Goal: Information Seeking & Learning: Learn about a topic

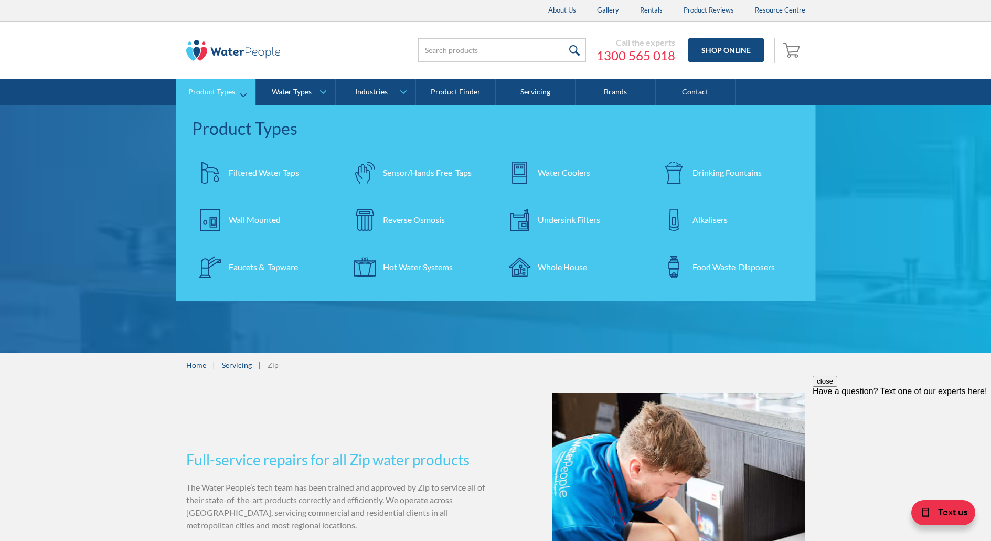
click at [261, 173] on div "Filtered Water Taps" at bounding box center [264, 172] width 70 height 13
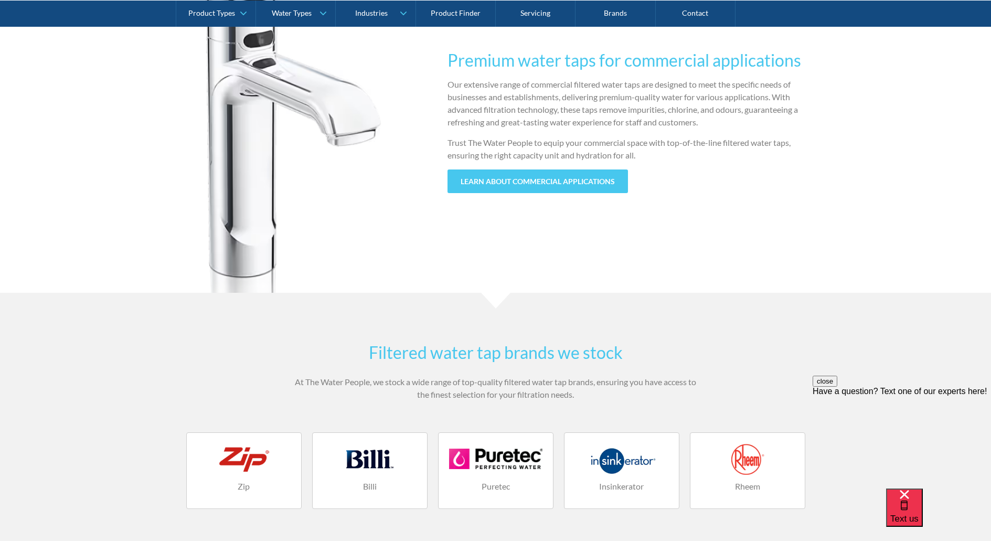
scroll to position [1101, 0]
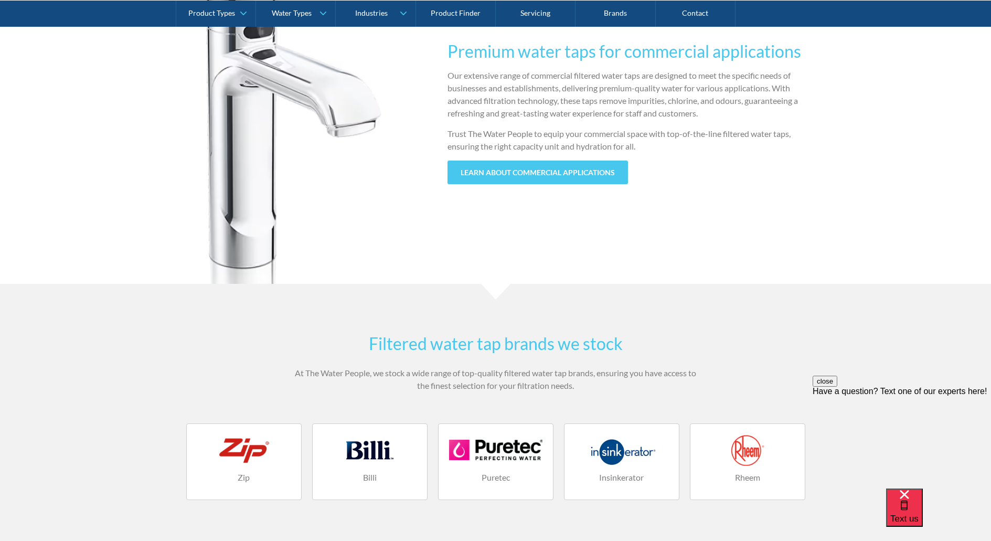
click at [330, 439] on div at bounding box center [369, 449] width 93 height 31
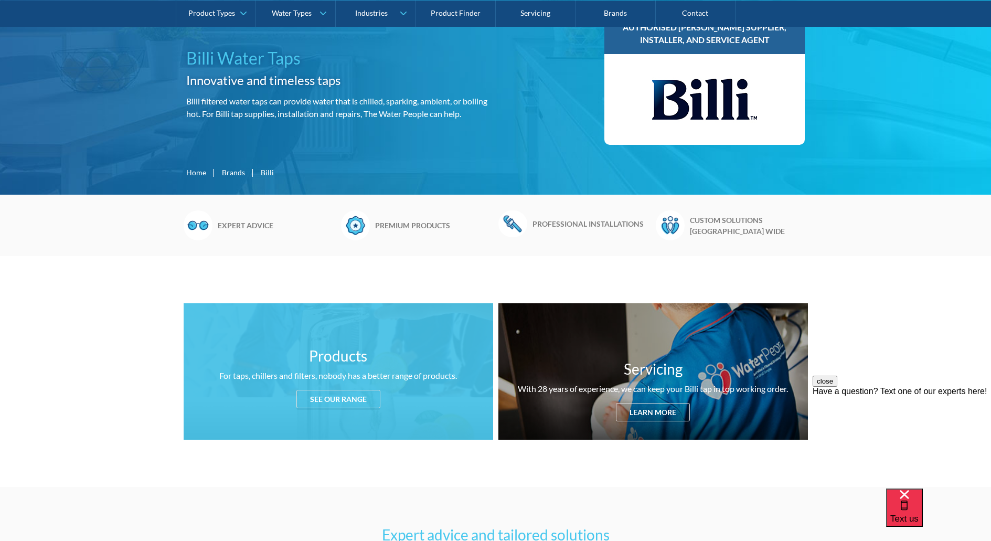
click at [331, 398] on div "See our range" at bounding box center [338, 399] width 84 height 18
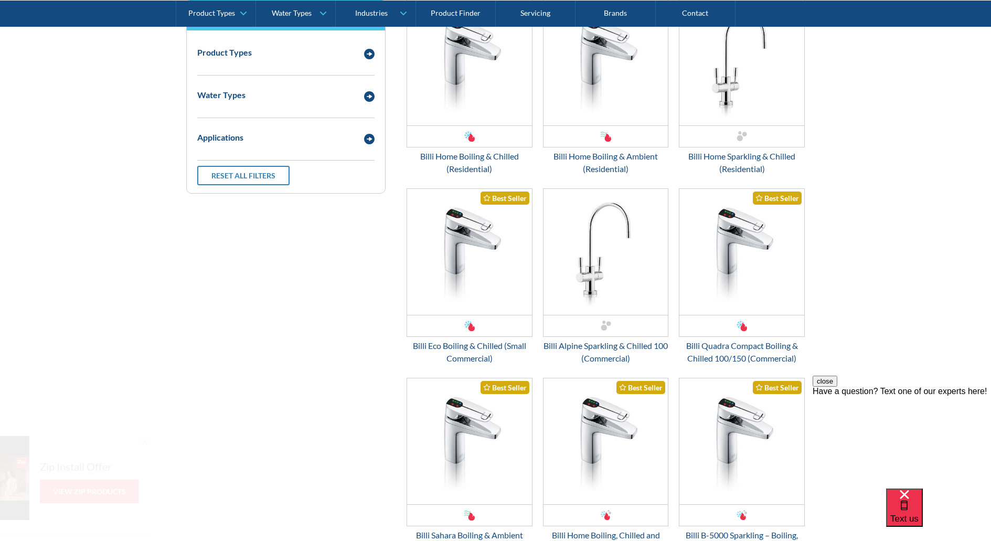
scroll to position [1490, 0]
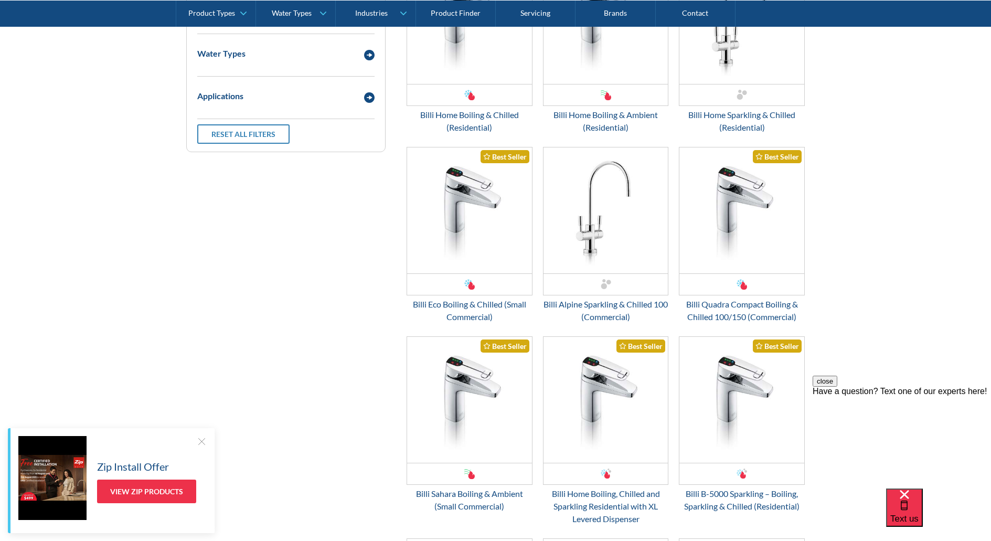
click at [201, 438] on div at bounding box center [201, 441] width 10 height 10
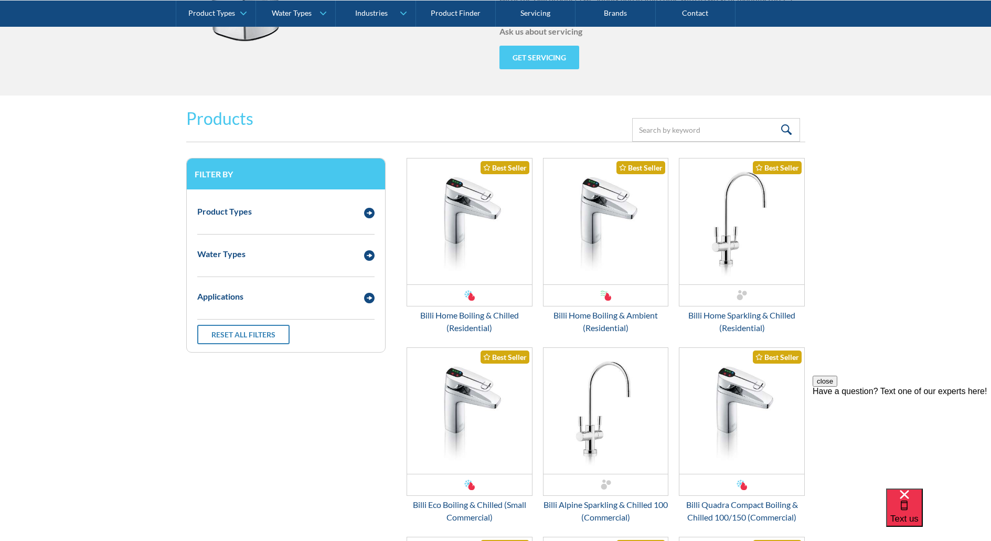
scroll to position [1280, 0]
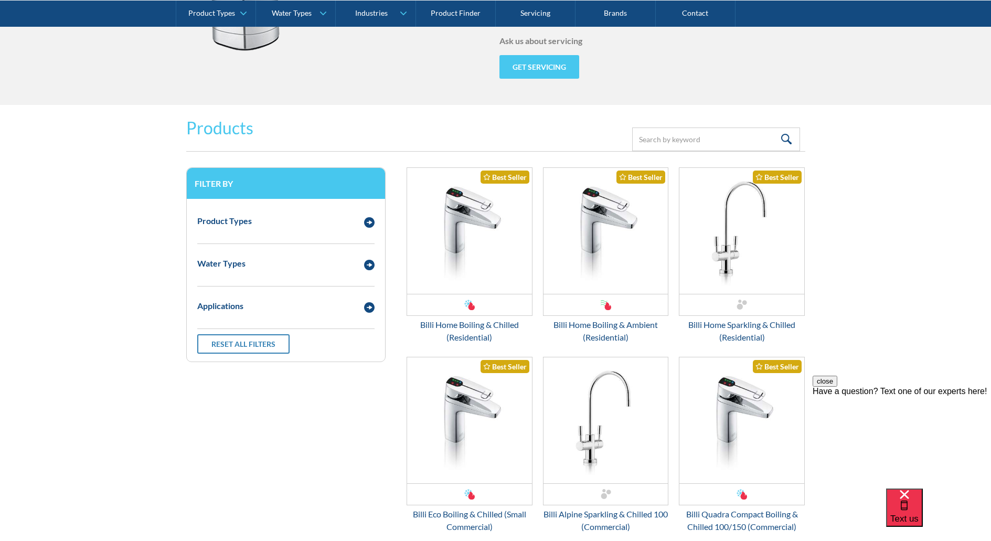
click at [837, 387] on button "close" at bounding box center [824, 381] width 25 height 11
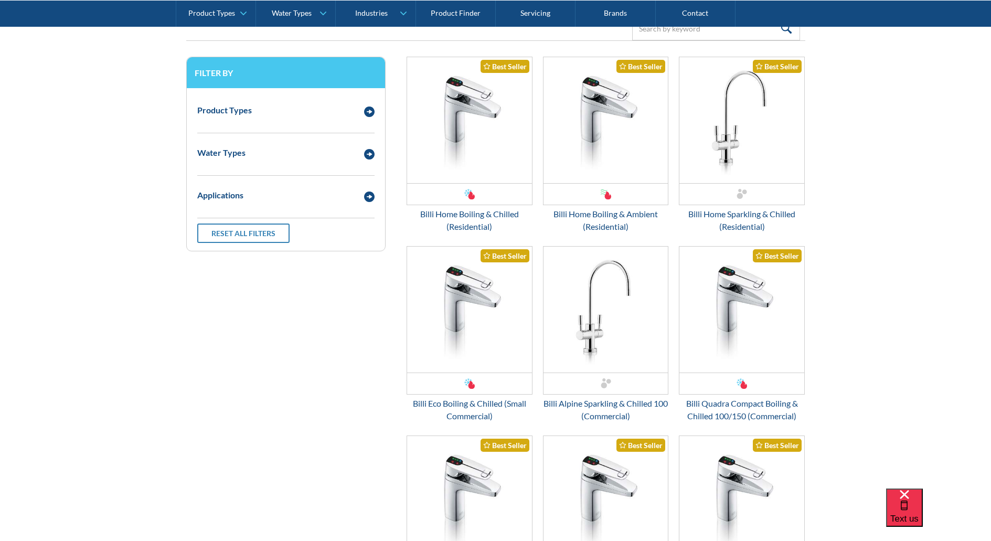
scroll to position [1385, 0]
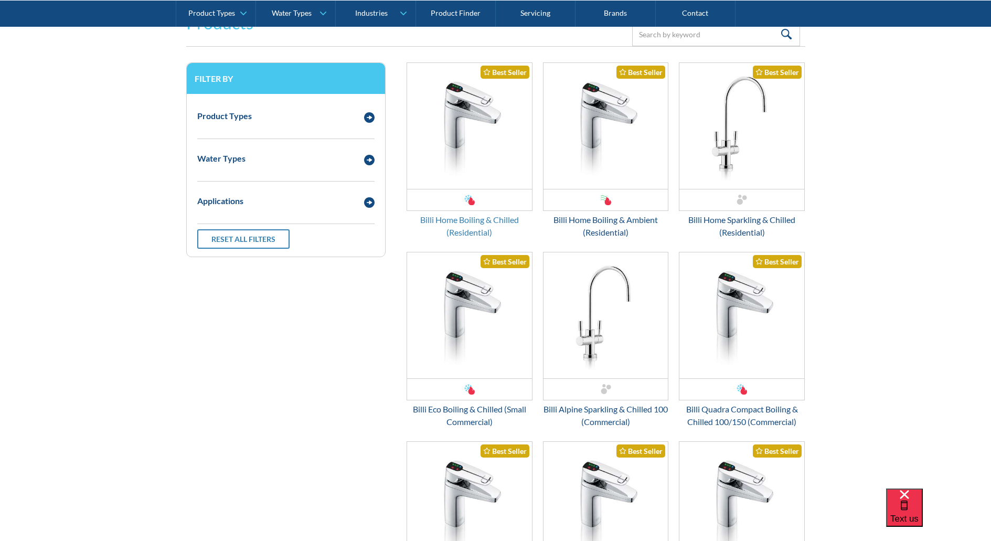
click at [471, 220] on div "Billi Home Boiling & Chilled (Residential)" at bounding box center [469, 225] width 126 height 25
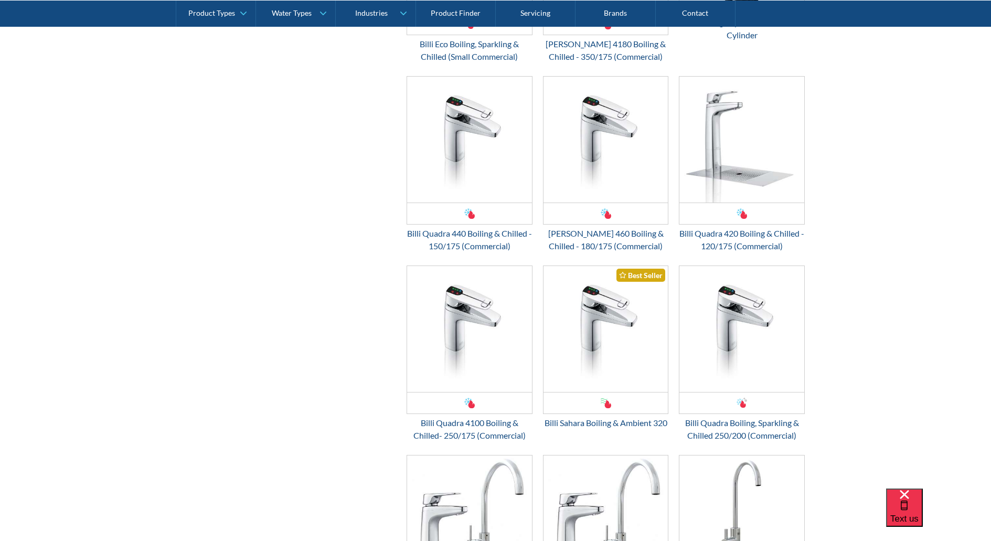
scroll to position [2119, 0]
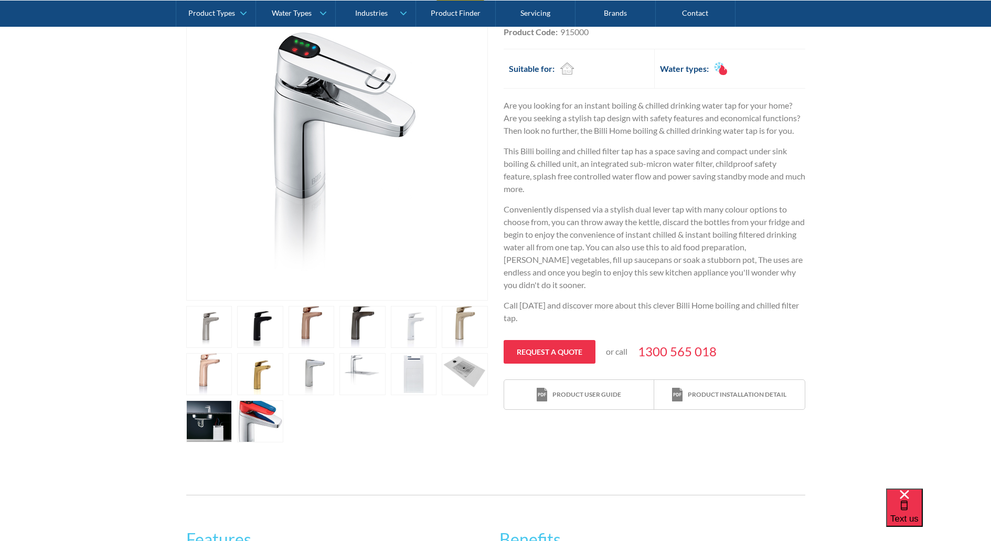
scroll to position [262, 0]
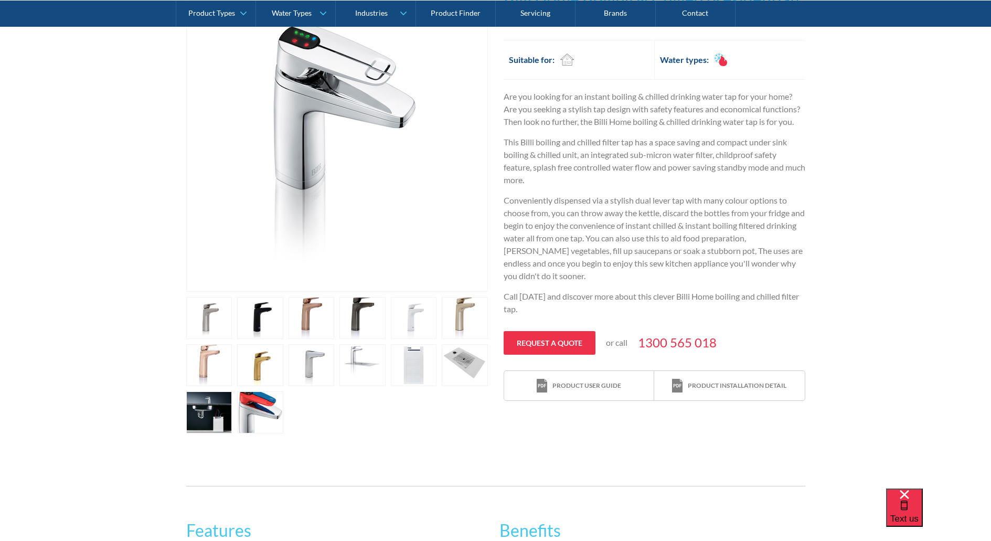
click at [232, 339] on link "open lightbox" at bounding box center [209, 318] width 46 height 42
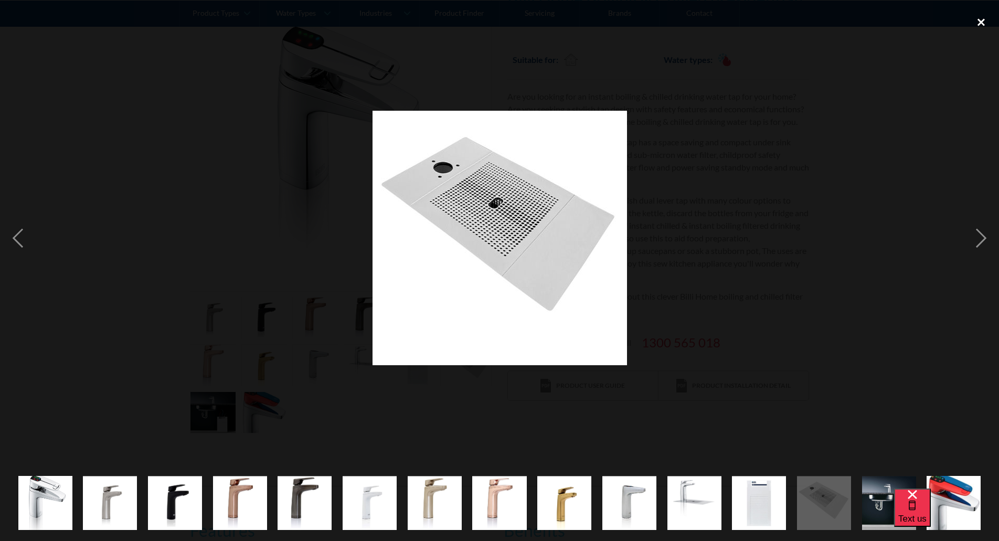
click at [984, 23] on div "close lightbox" at bounding box center [981, 22] width 36 height 23
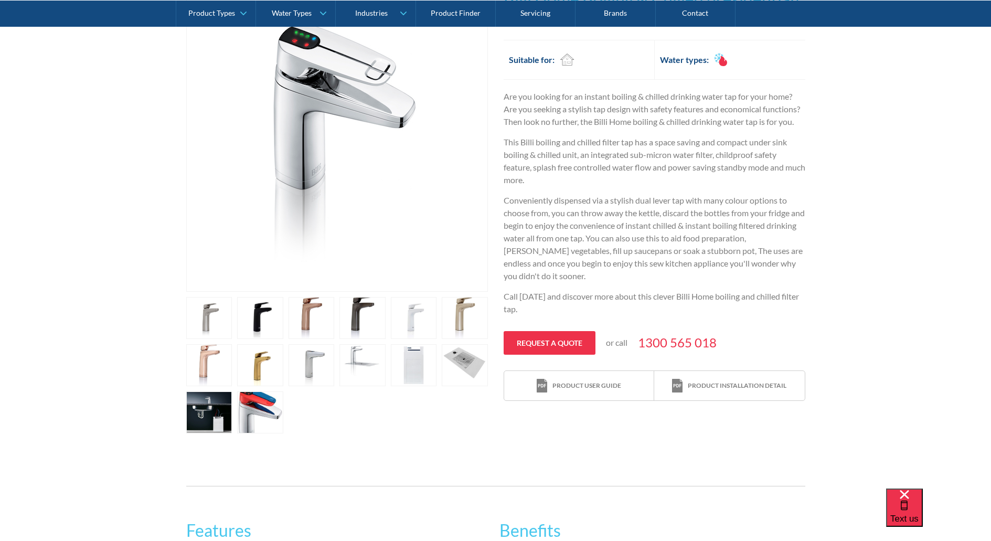
click at [216, 339] on link "open lightbox" at bounding box center [209, 318] width 46 height 42
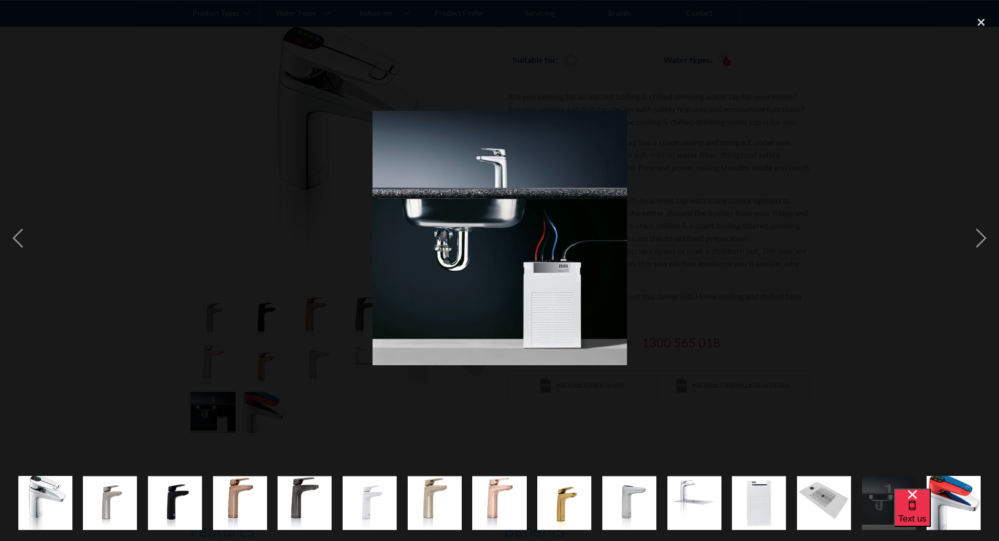
click at [758, 515] on img "show item 12 of 15" at bounding box center [759, 503] width 54 height 54
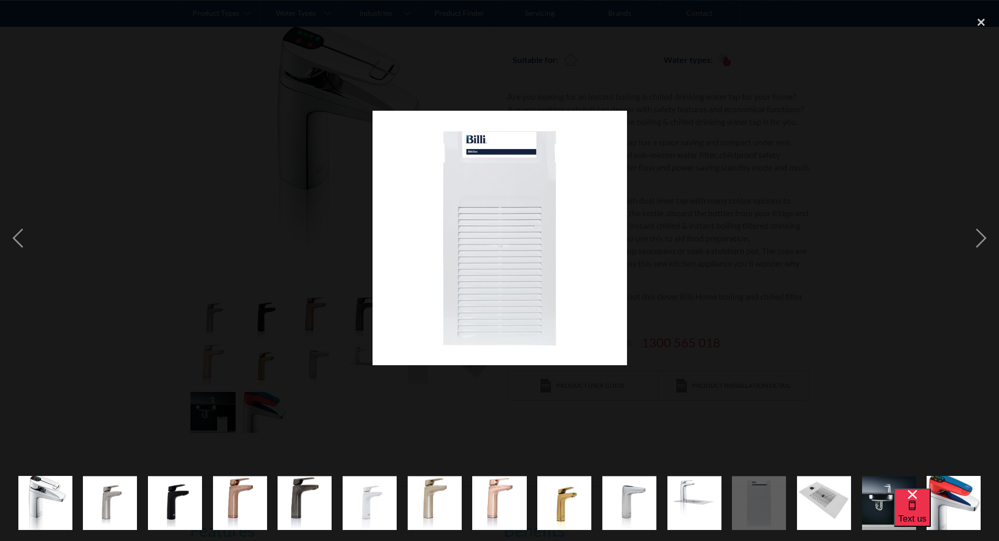
click at [808, 511] on img "show item 13 of 15" at bounding box center [824, 503] width 54 height 54
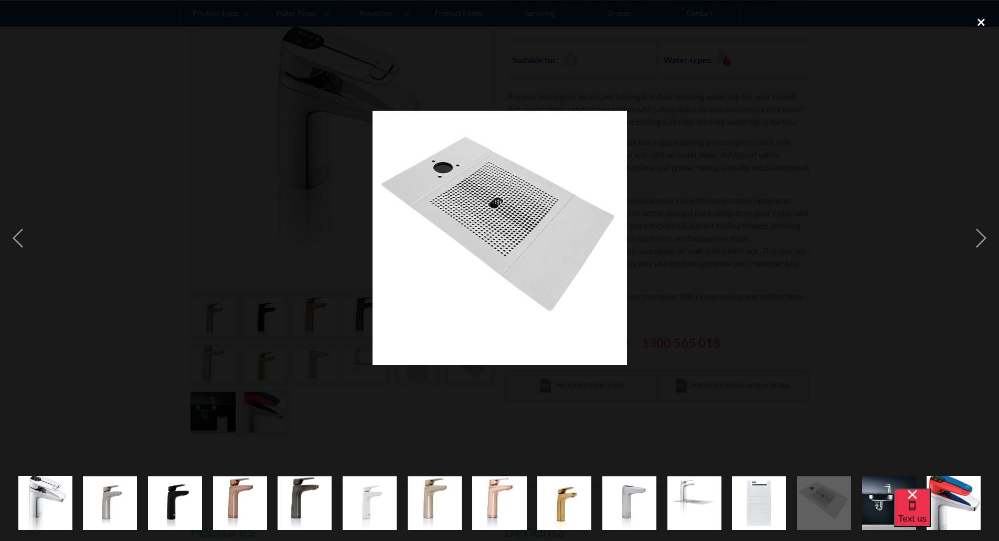
click at [984, 23] on div "close lightbox" at bounding box center [981, 22] width 36 height 23
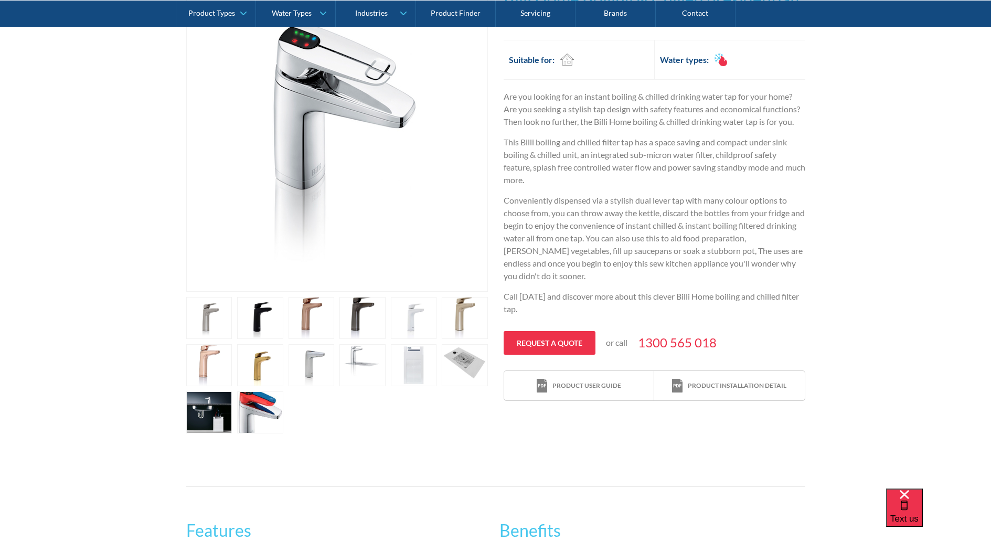
click at [221, 339] on link "open lightbox" at bounding box center [209, 318] width 46 height 42
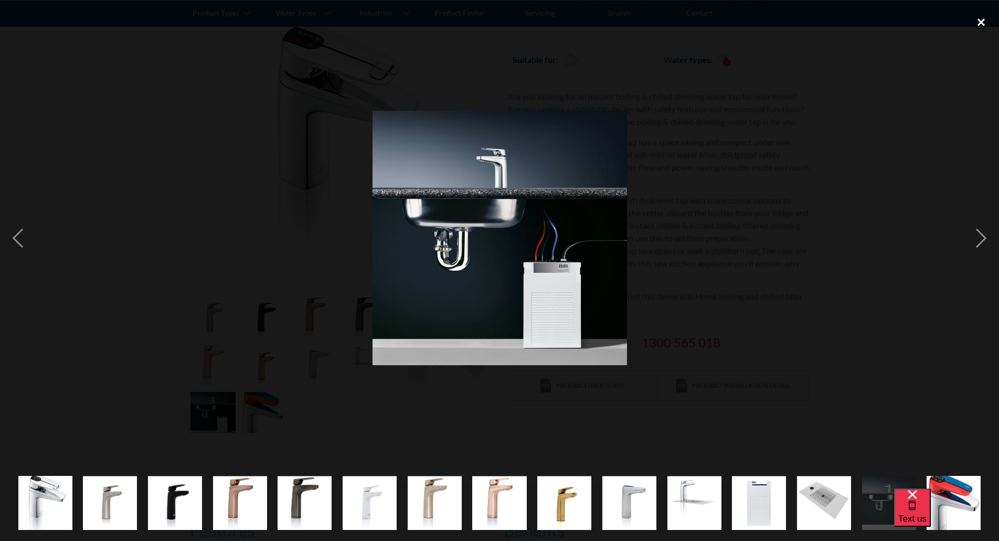
click at [983, 22] on div "close lightbox" at bounding box center [981, 22] width 36 height 23
